Goal: Task Accomplishment & Management: Manage account settings

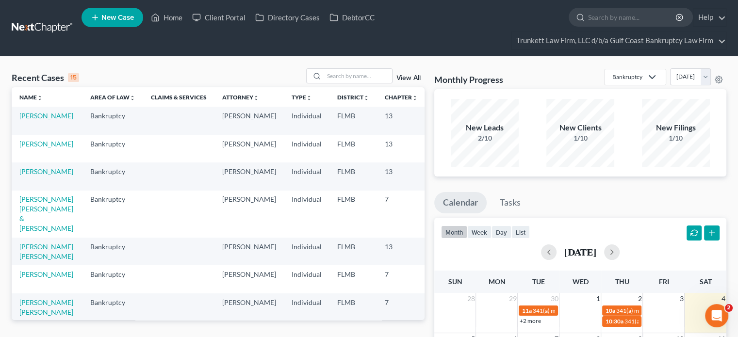
scroll to position [277, 0]
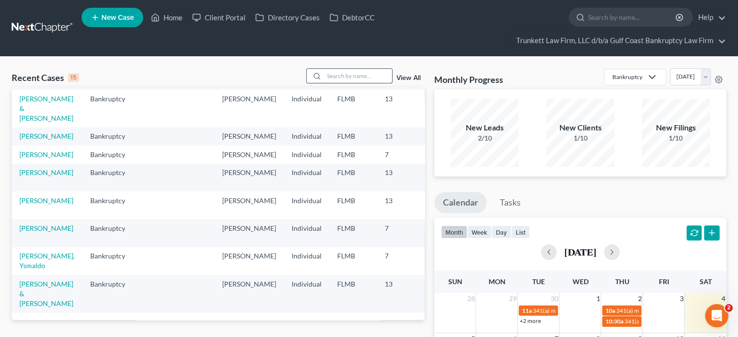
click at [350, 79] on input "search" at bounding box center [358, 76] width 68 height 14
type input "rihl"
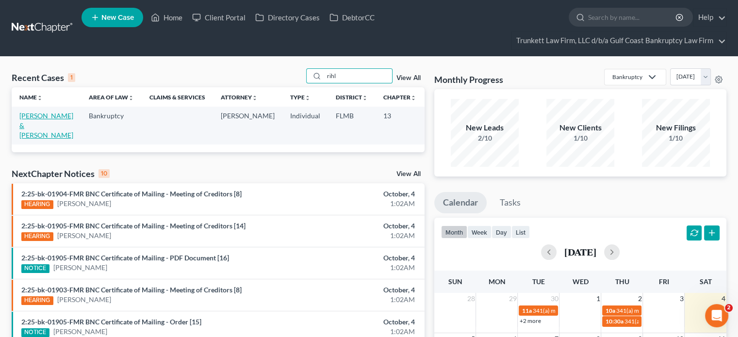
click at [28, 125] on link "[PERSON_NAME] & [PERSON_NAME]" at bounding box center [46, 126] width 54 height 28
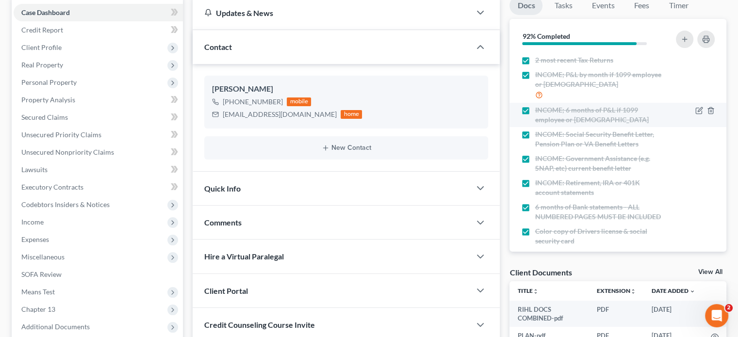
scroll to position [147, 0]
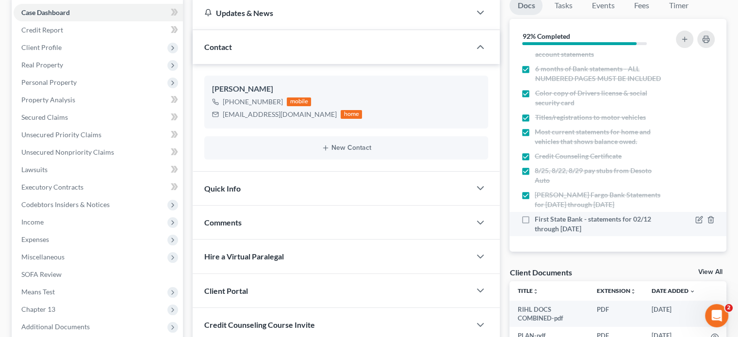
click at [535, 217] on label "First State Bank - statements for 02/12 through [DATE]" at bounding box center [599, 223] width 129 height 19
click at [538, 217] on input "First State Bank - statements for 02/12 through [DATE]" at bounding box center [541, 217] width 6 height 6
checkbox input "true"
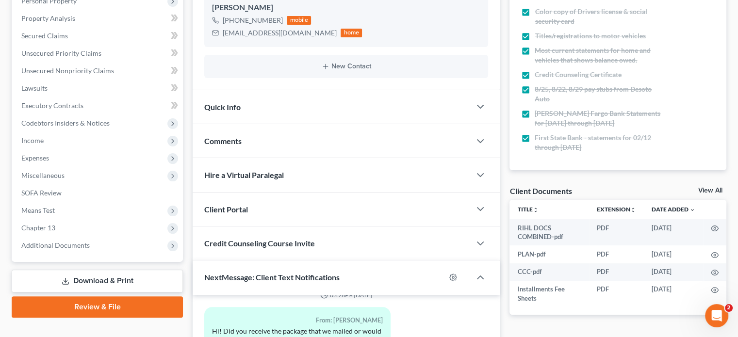
scroll to position [196, 0]
click at [375, 124] on div "Comments" at bounding box center [332, 140] width 278 height 33
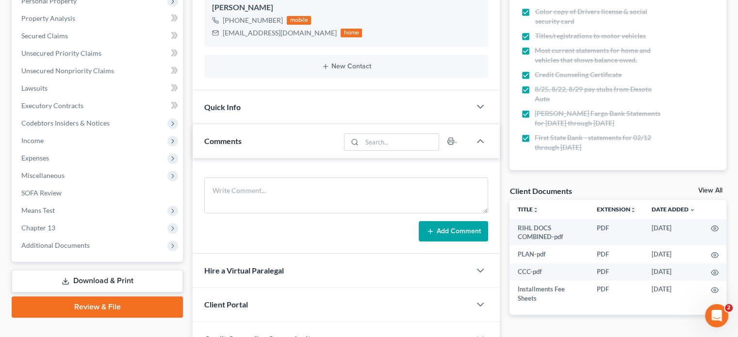
scroll to position [194, 0]
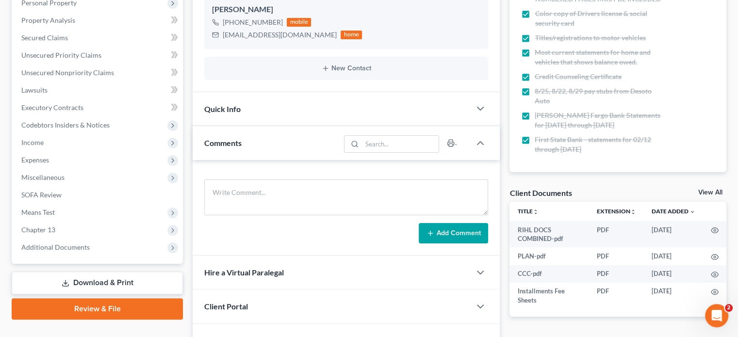
click at [312, 135] on div "Comments" at bounding box center [266, 142] width 147 height 33
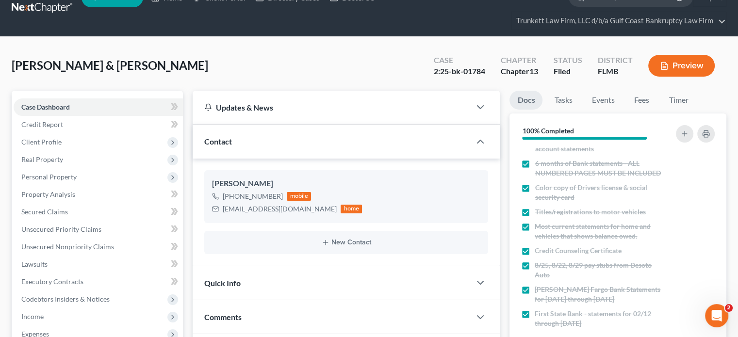
scroll to position [14, 0]
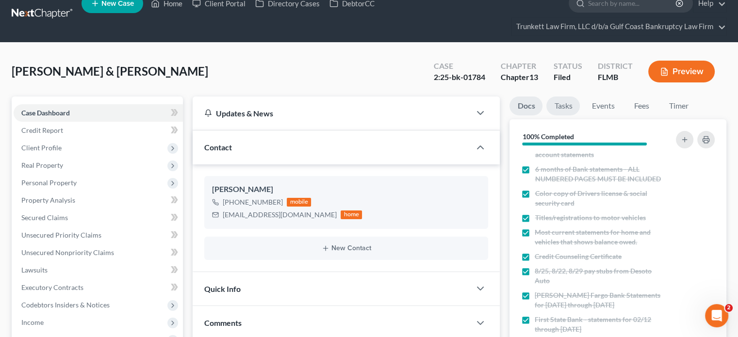
click at [569, 97] on link "Tasks" at bounding box center [562, 106] width 33 height 19
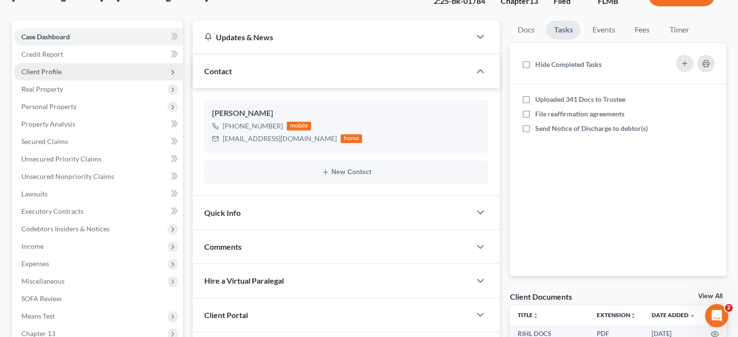
scroll to position [91, 0]
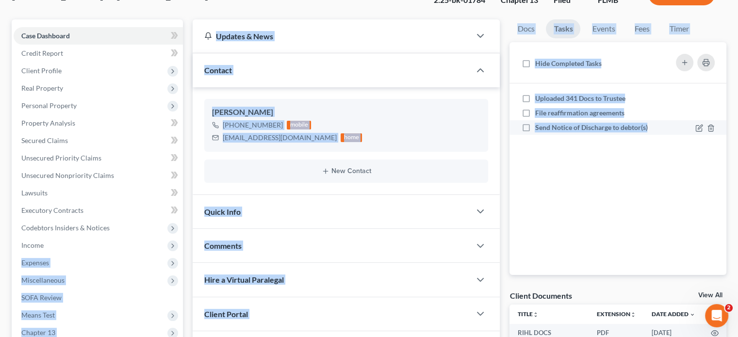
drag, startPoint x: 60, startPoint y: 240, endPoint x: 526, endPoint y: 133, distance: 478.8
click at [526, 133] on div "Petition Navigation Case Dashboard Payments Invoices Payments Payments Credit R…" at bounding box center [369, 318] width 724 height 598
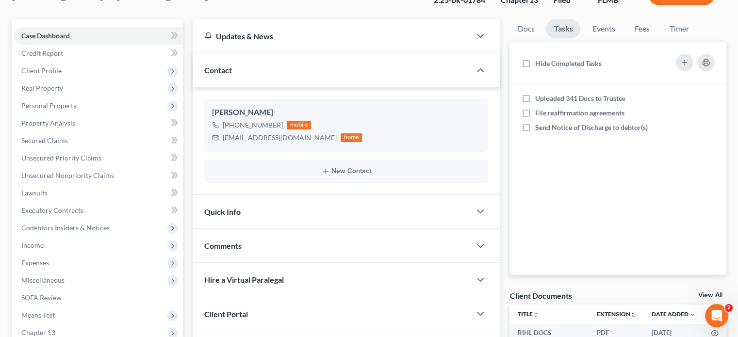
click at [600, 166] on div "Uploaded 341 Docs to Trustee File reaffirmation agreements Send Notice of Disch…" at bounding box center [617, 179] width 217 height 192
click at [532, 32] on link "Docs" at bounding box center [525, 28] width 33 height 19
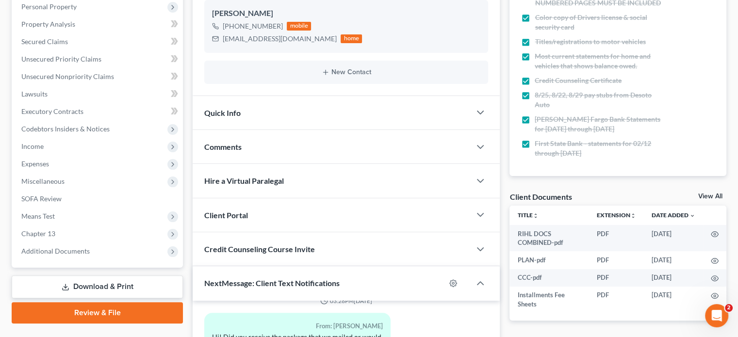
scroll to position [190, 0]
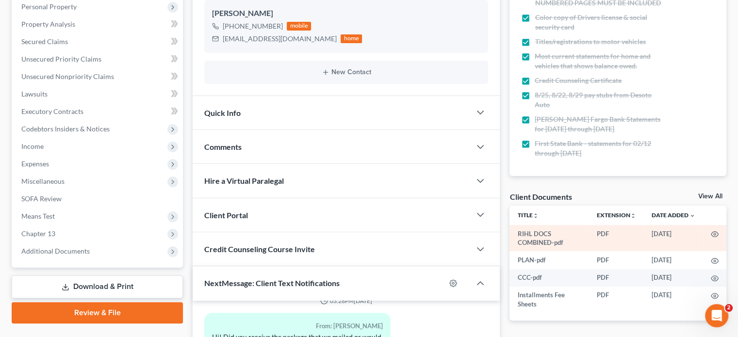
click at [530, 235] on td "RIHL DOCS COMBINED-pdf" at bounding box center [549, 238] width 80 height 27
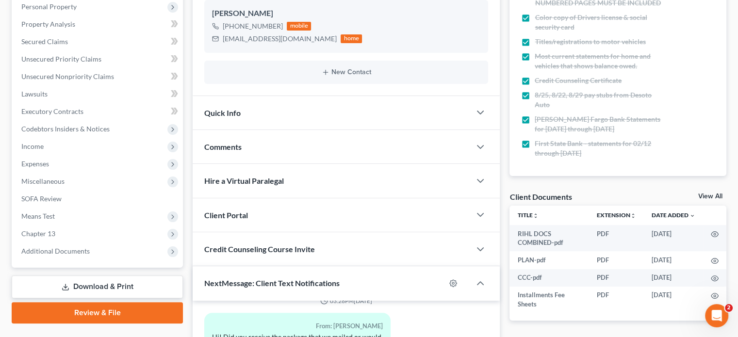
click at [713, 193] on link "View All" at bounding box center [710, 196] width 24 height 7
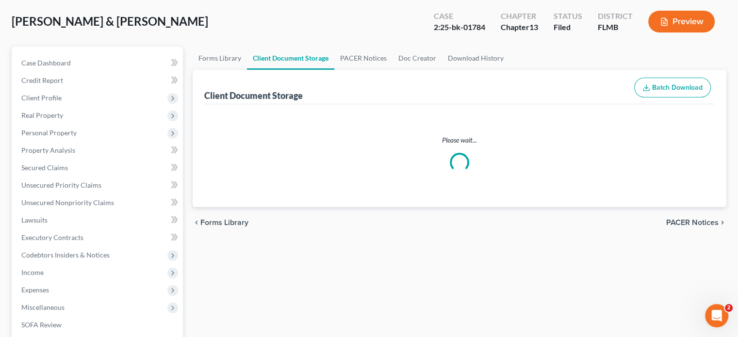
select select "4"
select select "9"
select select "12"
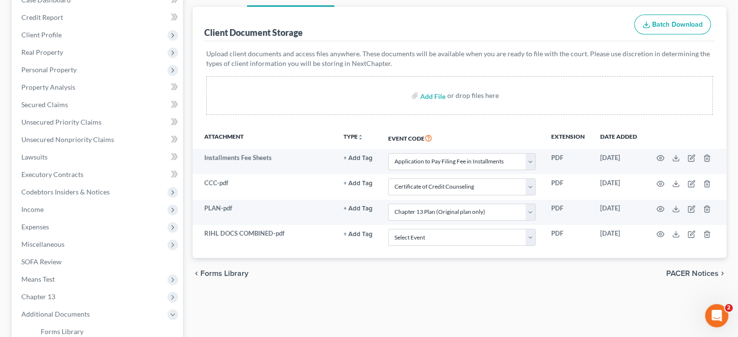
scroll to position [128, 0]
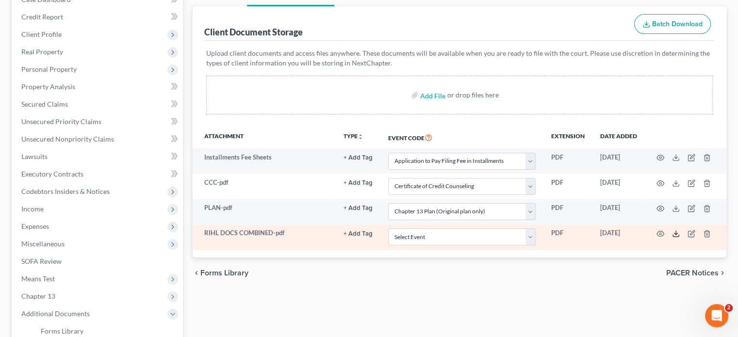
click at [673, 234] on icon at bounding box center [676, 234] width 8 height 8
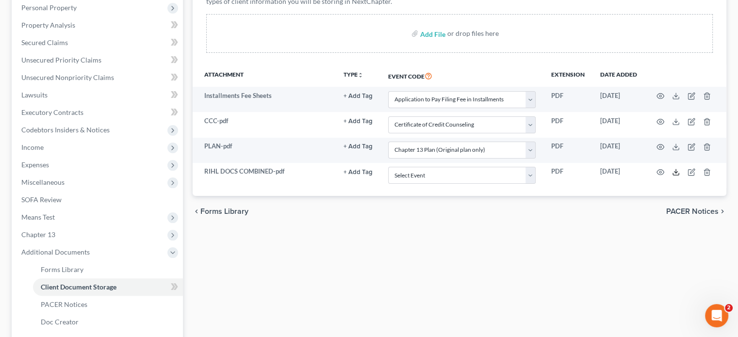
scroll to position [188, 0]
